Goal: Task Accomplishment & Management: Use online tool/utility

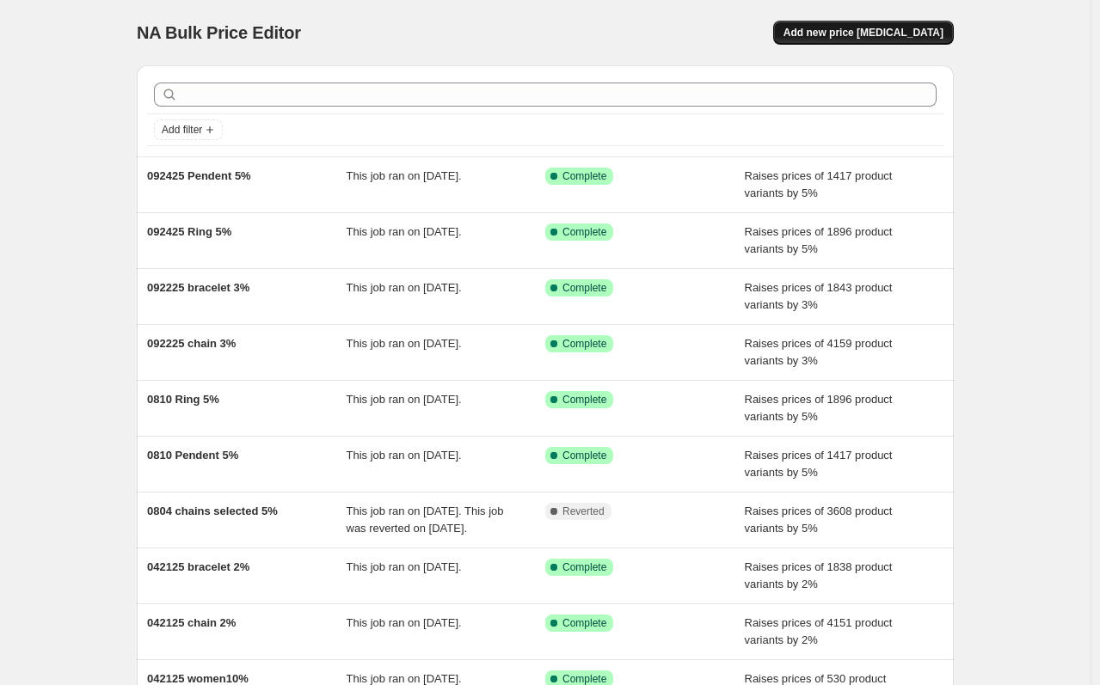
click at [919, 28] on span "Add new price [MEDICAL_DATA]" at bounding box center [863, 33] width 160 height 14
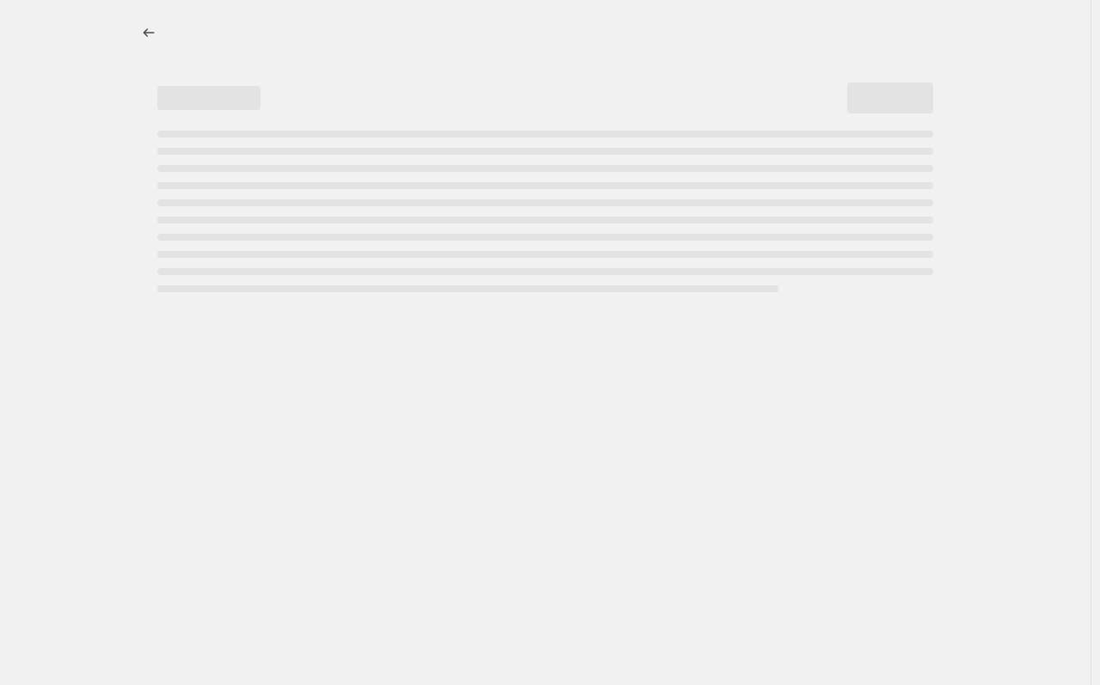
select select "percentage"
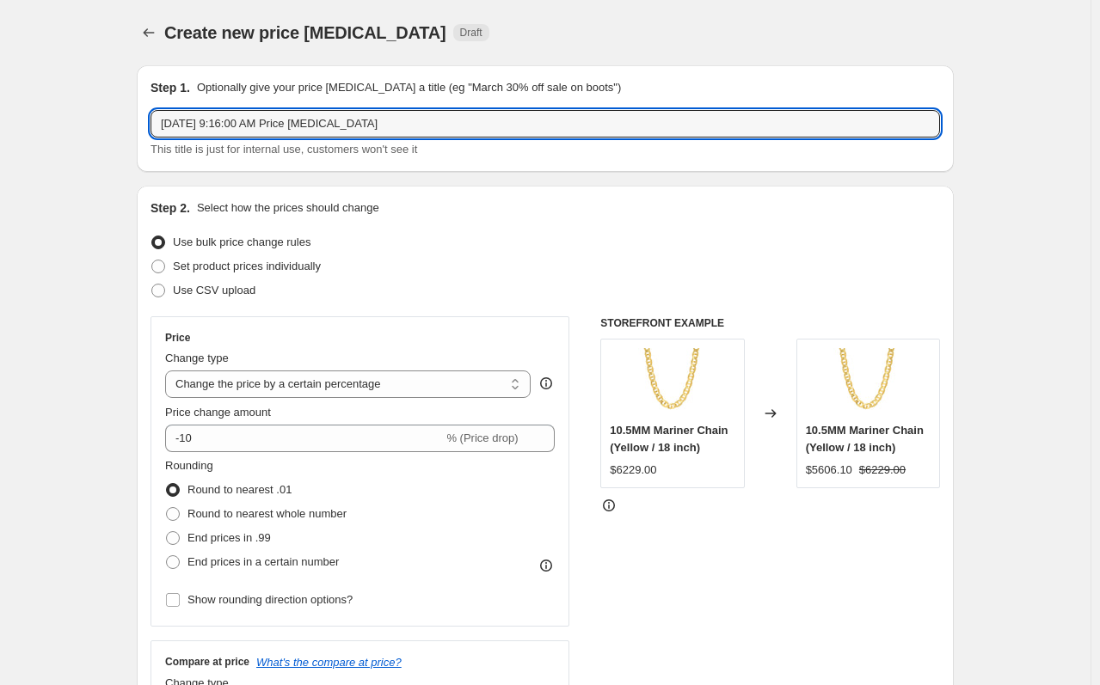
drag, startPoint x: 423, startPoint y: 126, endPoint x: 124, endPoint y: 133, distance: 299.2
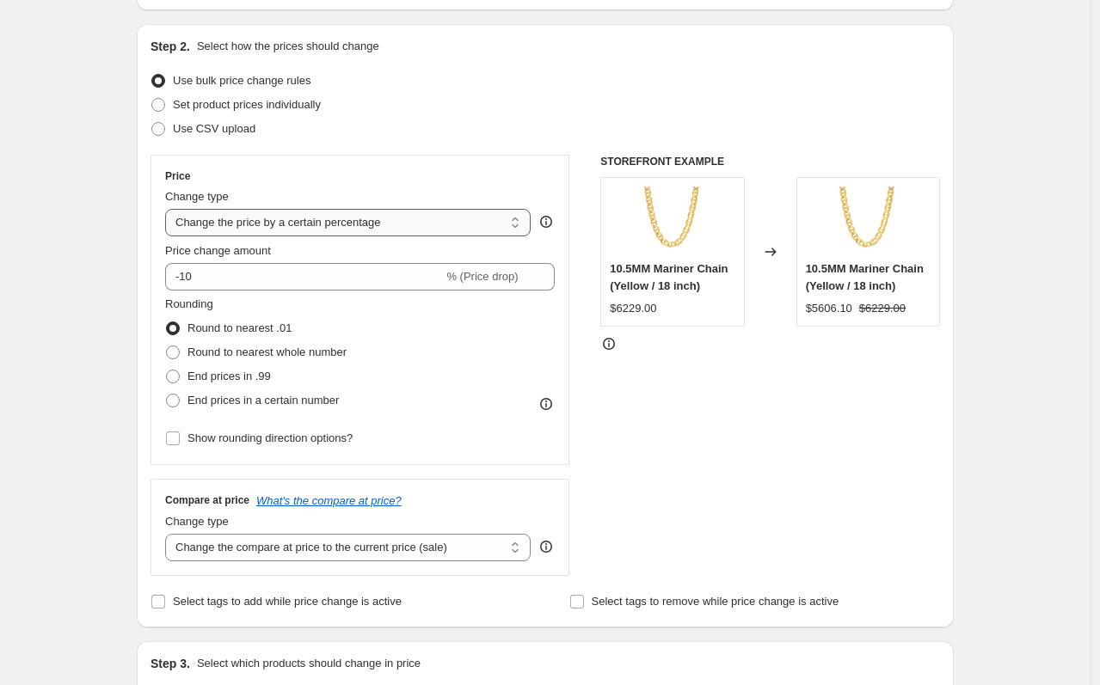
scroll to position [86, 0]
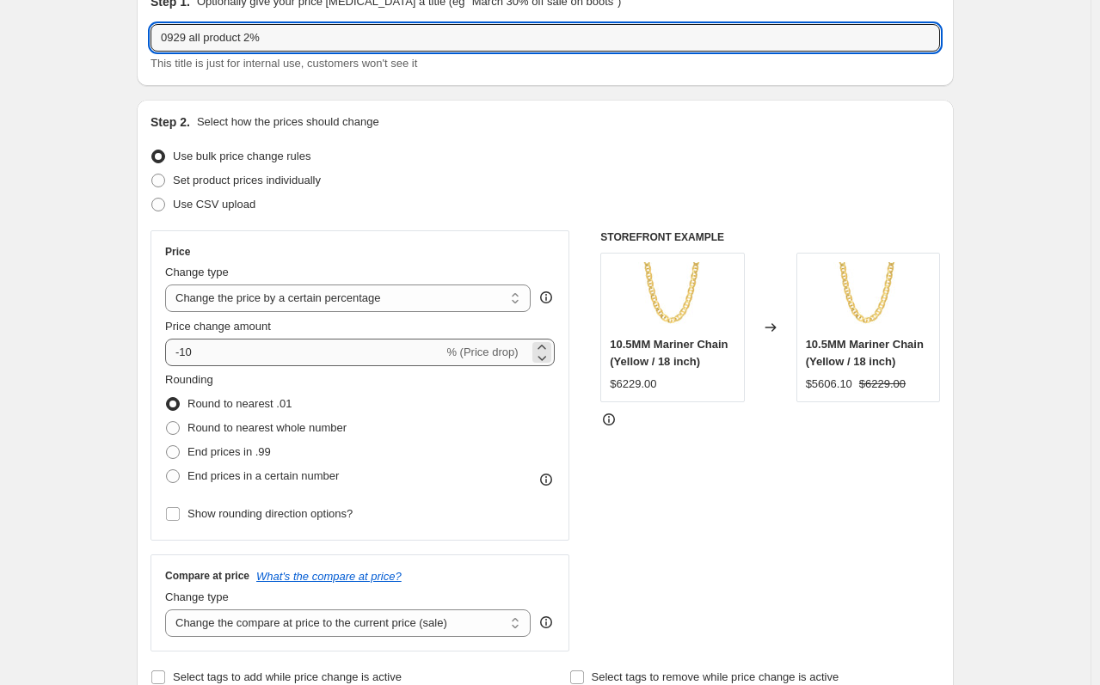
type input "0929 all product 2%"
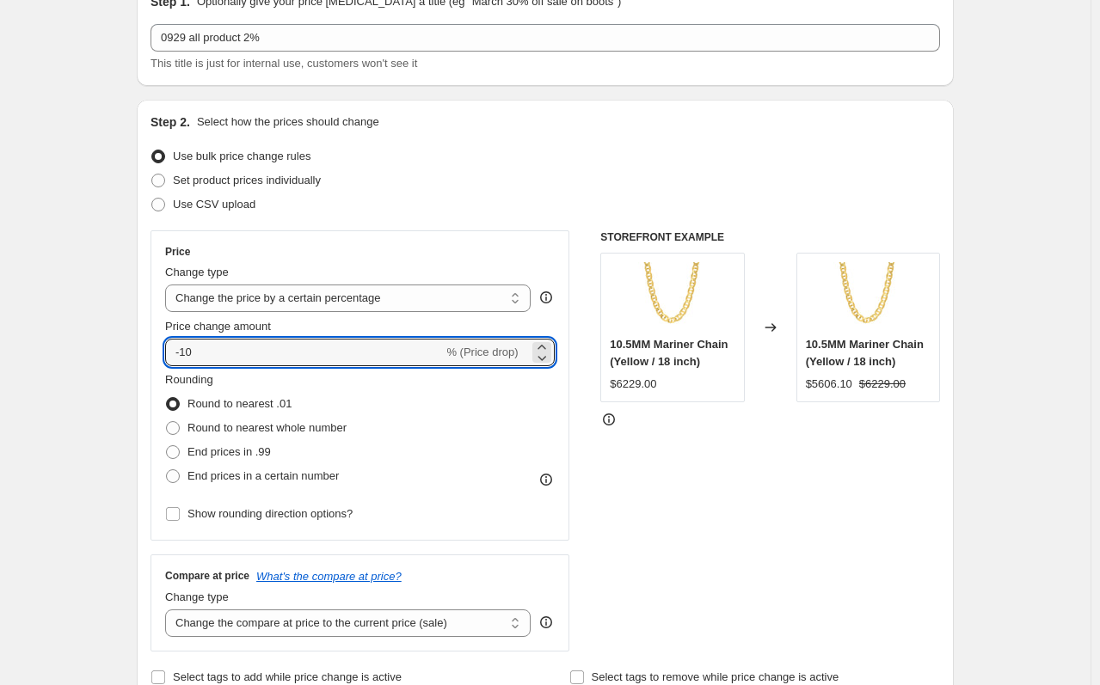
drag, startPoint x: 396, startPoint y: 352, endPoint x: 113, endPoint y: 352, distance: 283.7
type input "2"
click at [610, 439] on div "STOREFRONT EXAMPLE 10.5MM Mariner Chain (Yellow / 18 inch) $6229.00 Changed to …" at bounding box center [770, 440] width 340 height 421
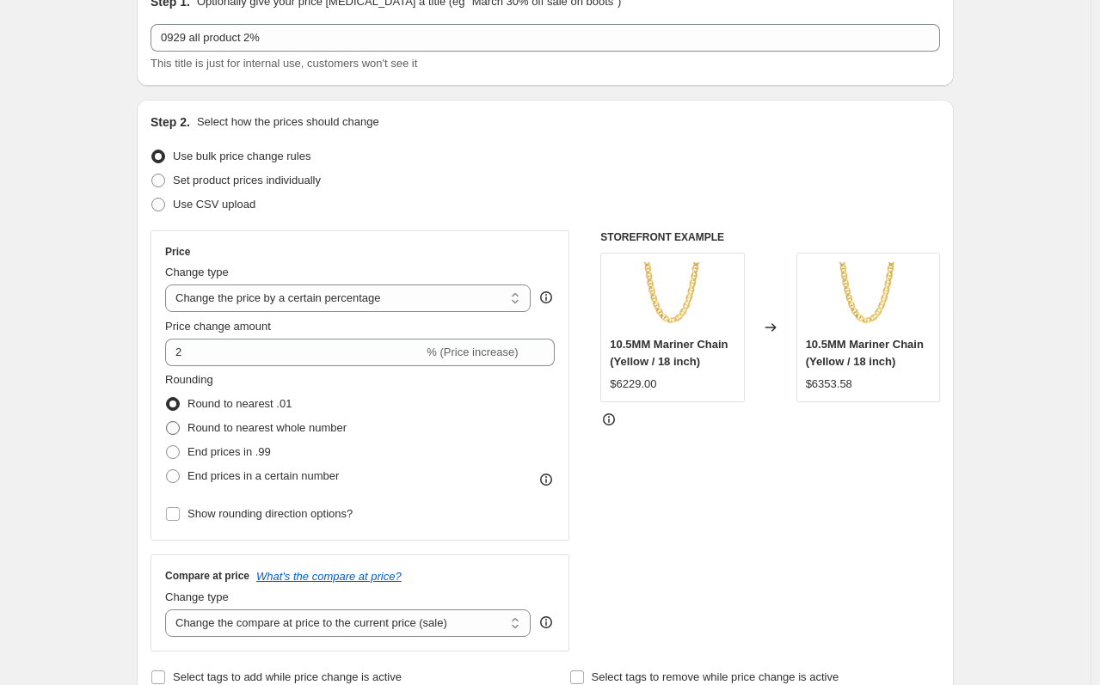
click at [328, 437] on span "Round to nearest whole number" at bounding box center [266, 428] width 159 height 17
click at [167, 422] on input "Round to nearest whole number" at bounding box center [166, 421] width 1 height 1
radio input "true"
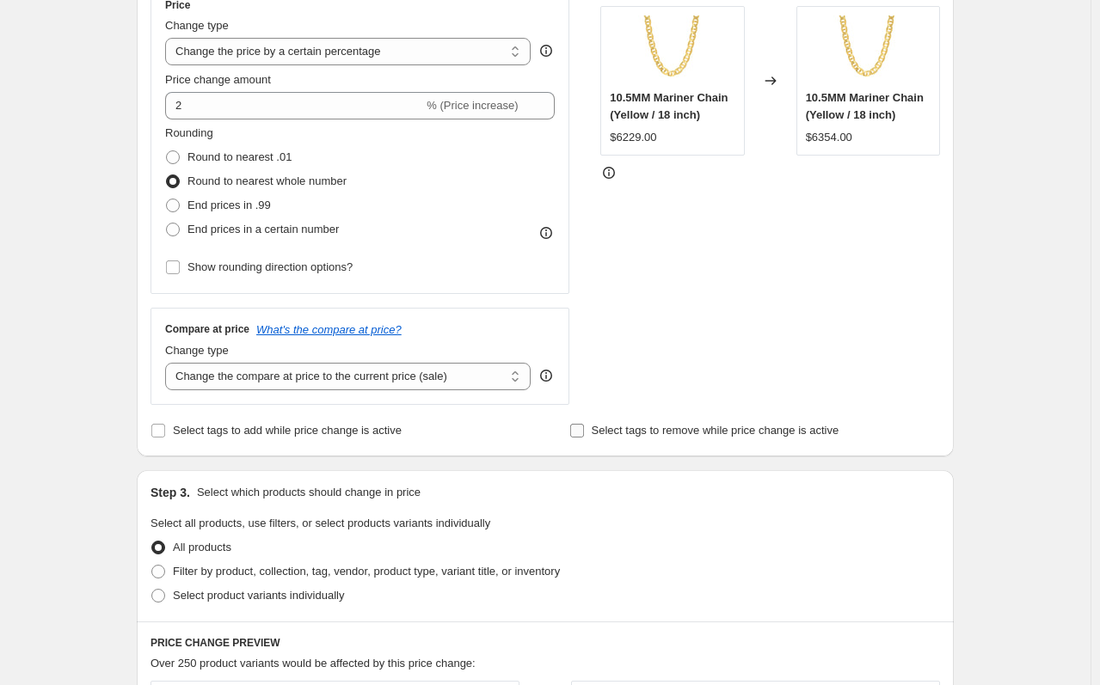
scroll to position [344, 0]
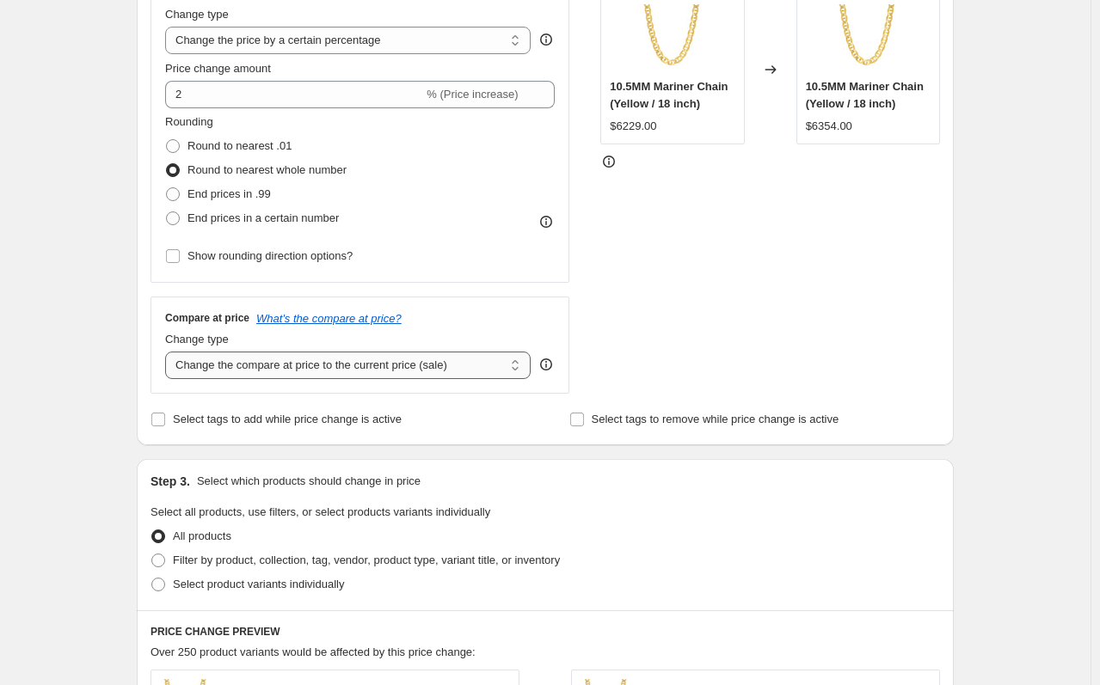
drag, startPoint x: 484, startPoint y: 373, endPoint x: 475, endPoint y: 377, distance: 9.6
click at [483, 375] on select "Change the compare at price to the current price (sale) Change the compare at p…" at bounding box center [347, 366] width 365 height 28
select select "no_change"
click at [169, 352] on select "Change the compare at price to the current price (sale) Change the compare at p…" at bounding box center [347, 366] width 365 height 28
click at [769, 524] on fieldset "Select all products, use filters, or select products variants individually All …" at bounding box center [544, 550] width 789 height 93
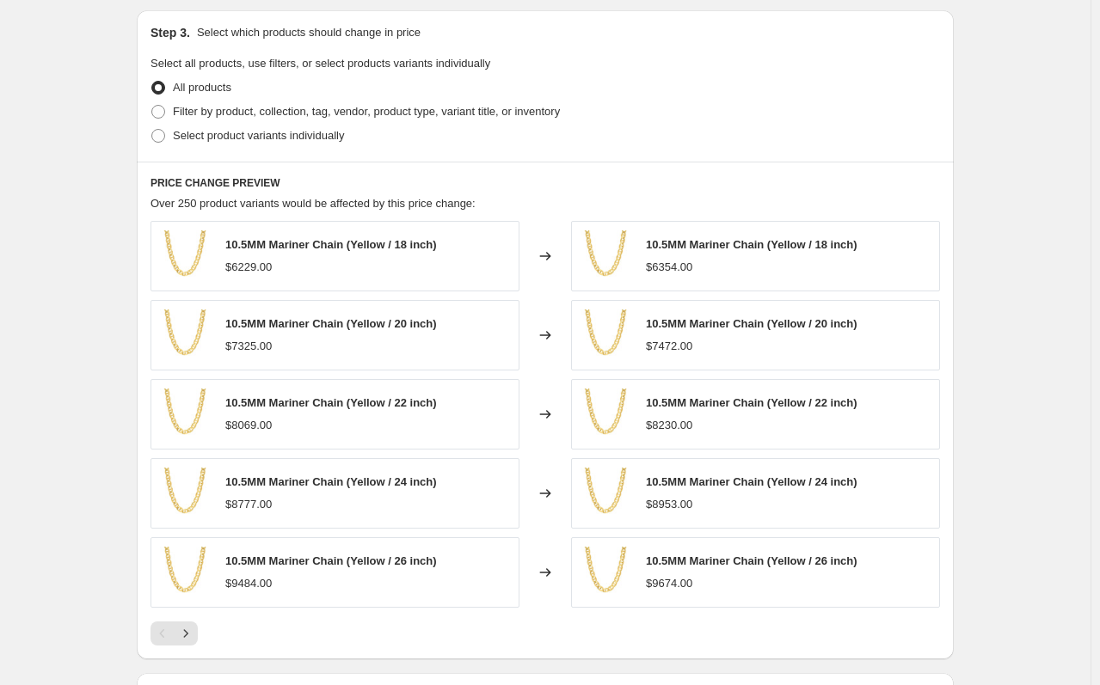
scroll to position [776, 0]
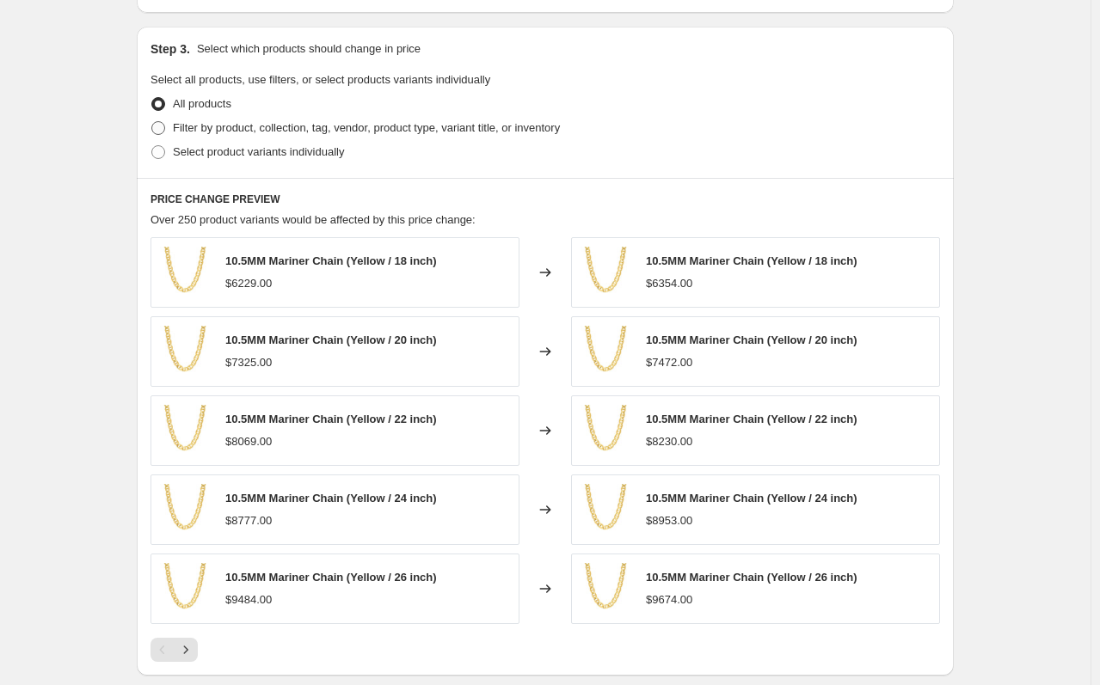
click at [300, 134] on span "Filter by product, collection, tag, vendor, product type, variant title, or inv…" at bounding box center [366, 127] width 387 height 13
click at [152, 122] on input "Filter by product, collection, tag, vendor, product type, variant title, or inv…" at bounding box center [151, 121] width 1 height 1
radio input "true"
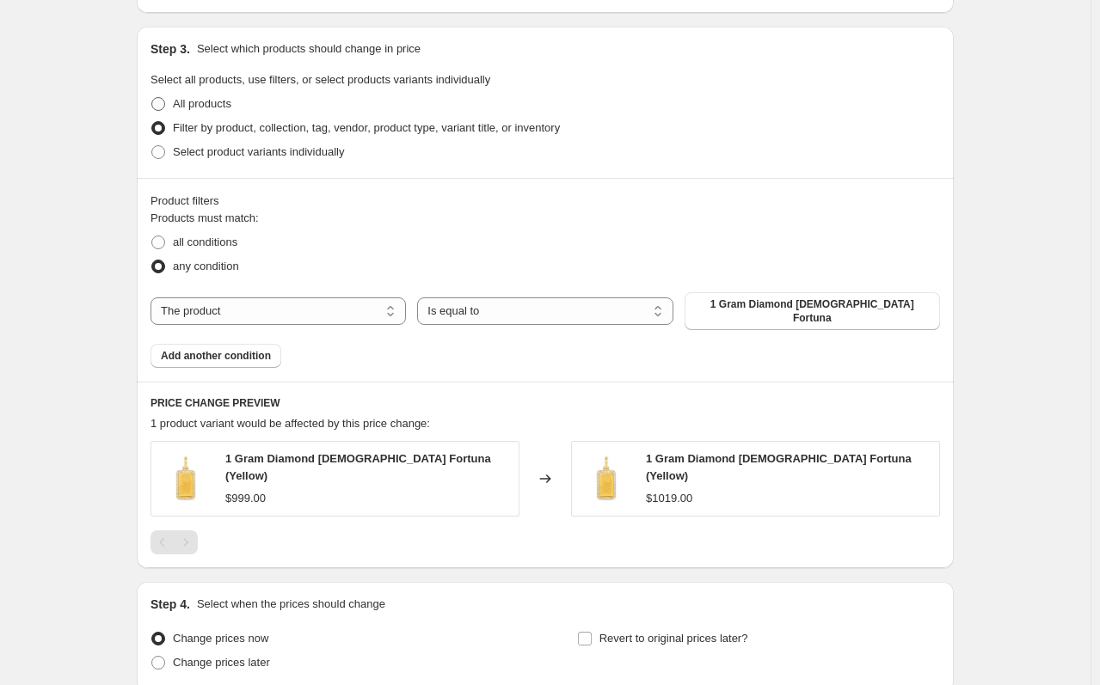
click at [218, 107] on span "All products" at bounding box center [202, 103] width 58 height 13
click at [152, 98] on input "All products" at bounding box center [151, 97] width 1 height 1
radio input "true"
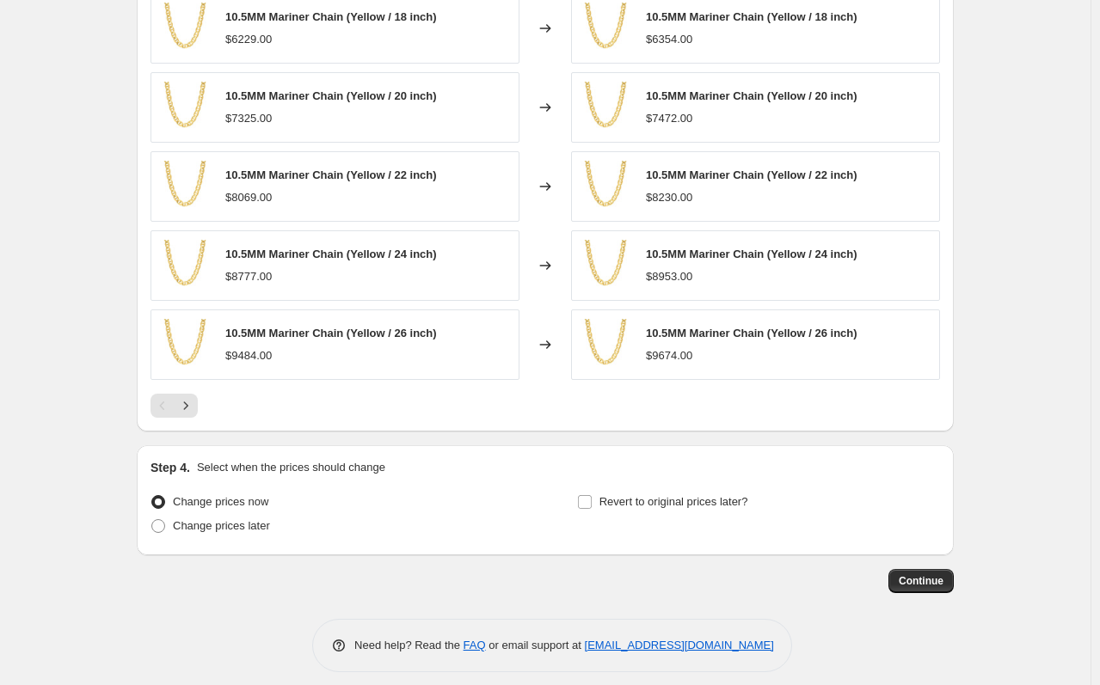
scroll to position [1034, 0]
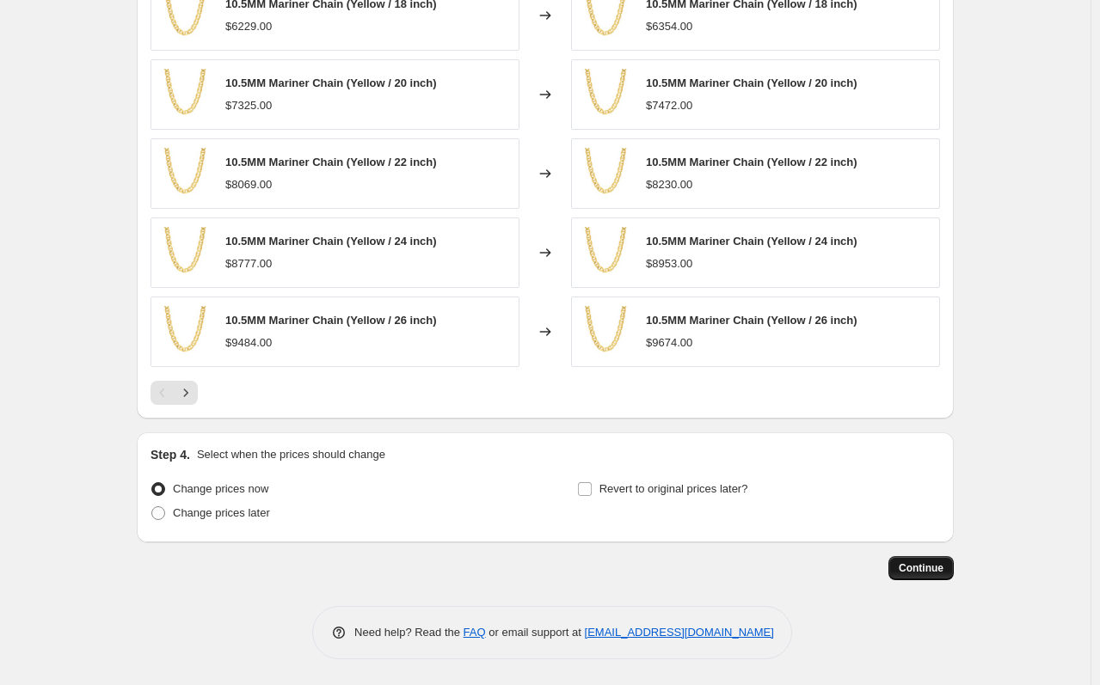
click at [928, 568] on span "Continue" at bounding box center [920, 568] width 45 height 14
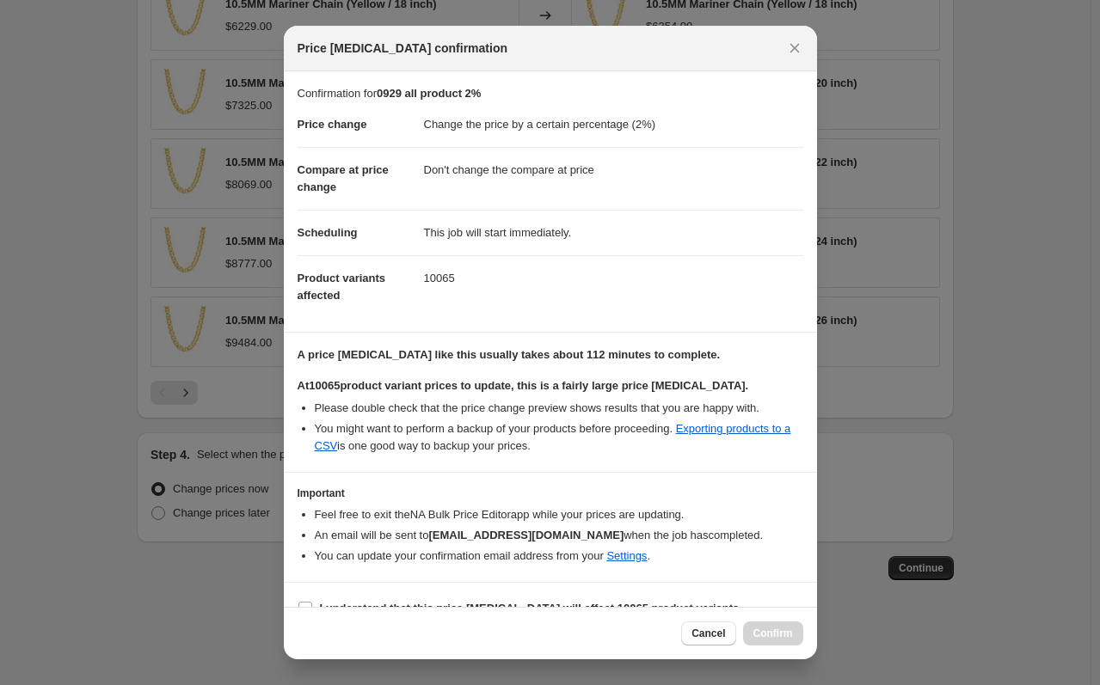
scroll to position [28, 0]
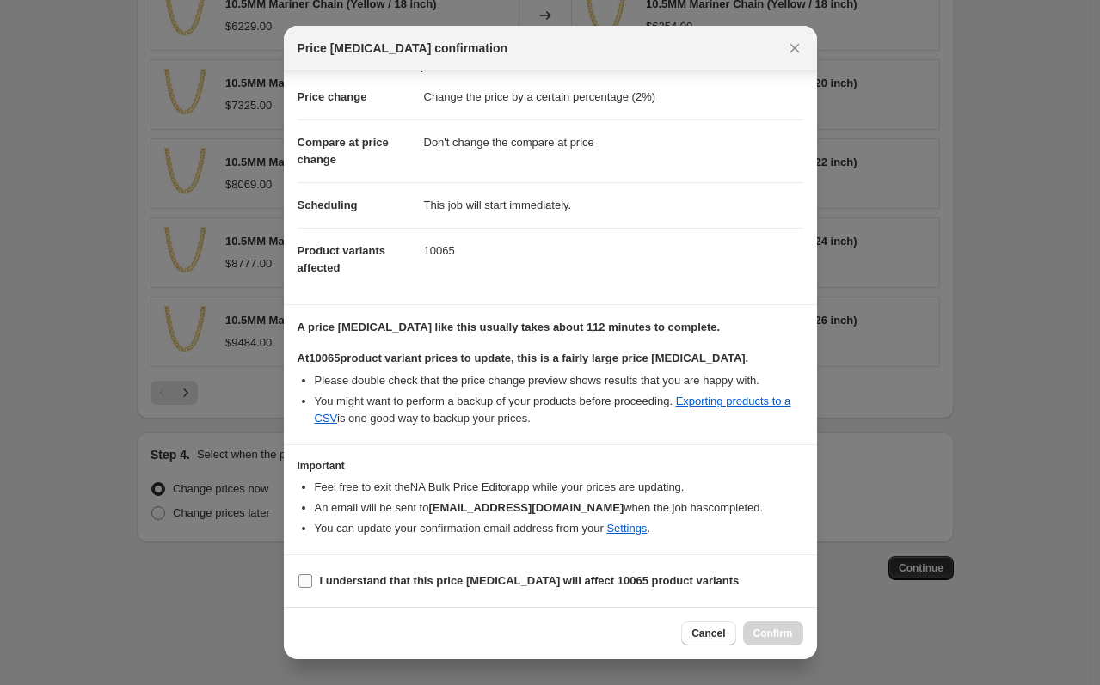
click at [652, 586] on b "I understand that this price change job will affect 10065 product variants" at bounding box center [530, 580] width 420 height 13
click at [312, 586] on input "I understand that this price change job will affect 10065 product variants" at bounding box center [305, 581] width 14 height 14
checkbox input "true"
click at [779, 634] on span "Confirm" at bounding box center [773, 634] width 40 height 14
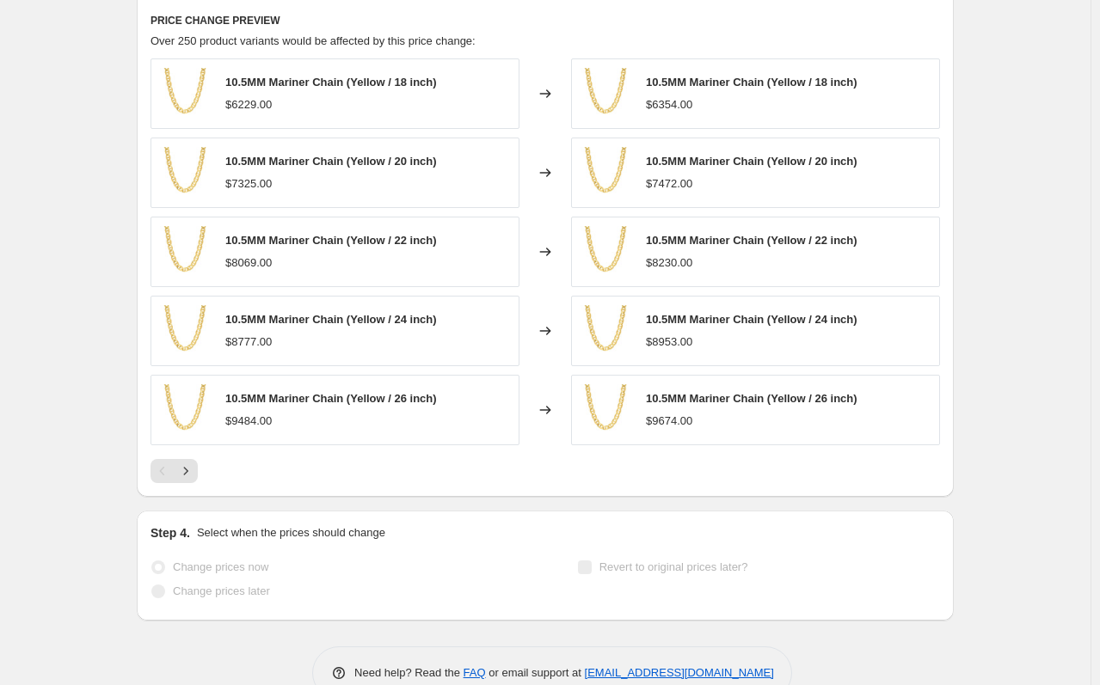
scroll to position [1079, 0]
